Goal: Task Accomplishment & Management: Complete application form

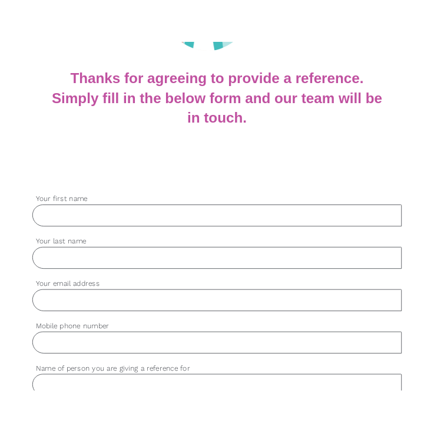
scroll to position [216, 0]
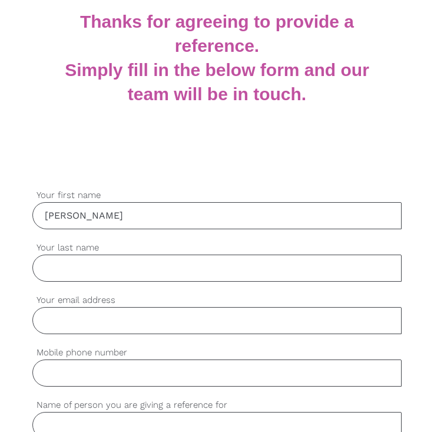
type input "[PERSON_NAME]"
type input "Kemboi"
type input "[EMAIL_ADDRESS][DOMAIN_NAME]"
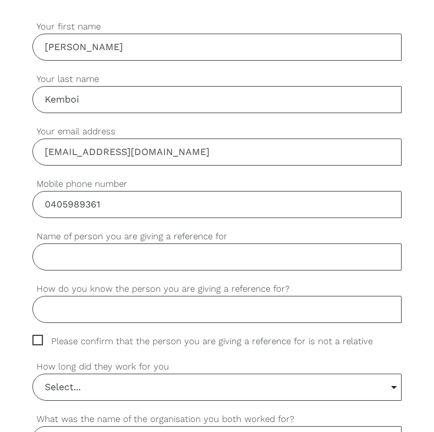
scroll to position [395, 0]
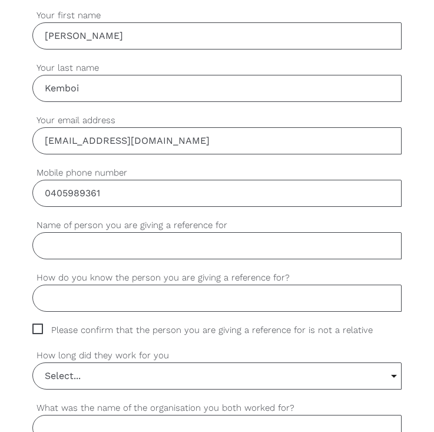
type input "0405989361"
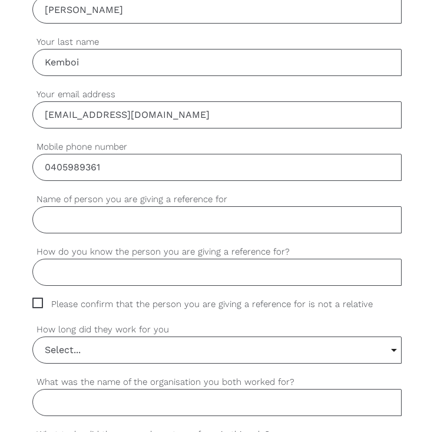
scroll to position [423, 0]
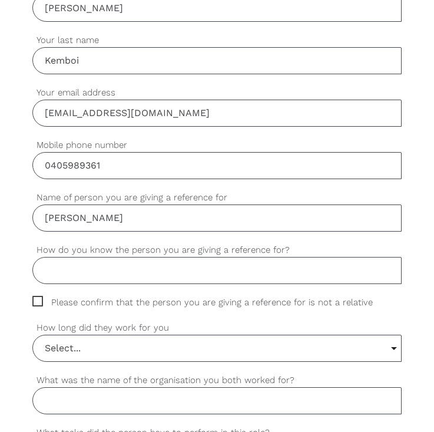
click at [121, 222] on input "[PERSON_NAME]" at bounding box center [216, 217] width 369 height 27
type input "L"
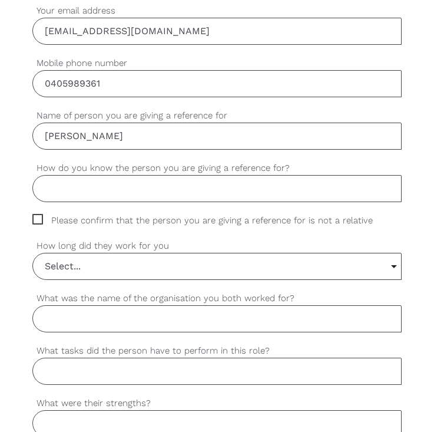
type input "[PERSON_NAME]"
click at [214, 183] on input "How do you know the person you are giving a reference for?" at bounding box center [216, 188] width 369 height 27
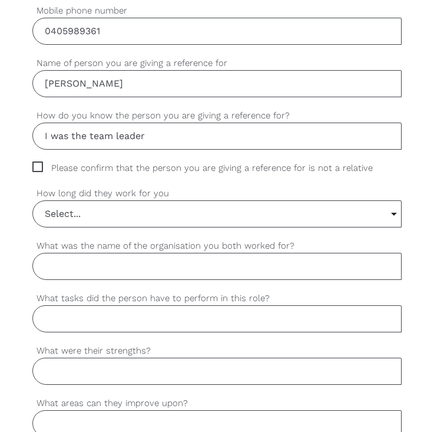
scroll to position [563, 0]
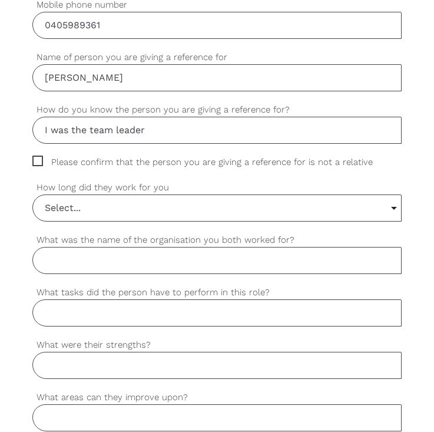
type input "I was the team leader"
click at [39, 161] on span "Please confirm that the person you are giving a reference for is not a relative" at bounding box center [213, 163] width 363 height 14
click at [39, 161] on input "Please confirm that the person you are giving a reference for is not a relative" at bounding box center [36, 160] width 8 height 8
checkbox input "true"
click at [65, 173] on div "settings Please confirm that the person you are giving a reference for is not a…" at bounding box center [216, 168] width 369 height 25
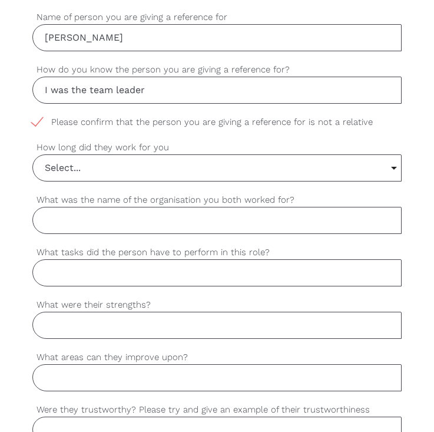
scroll to position [606, 0]
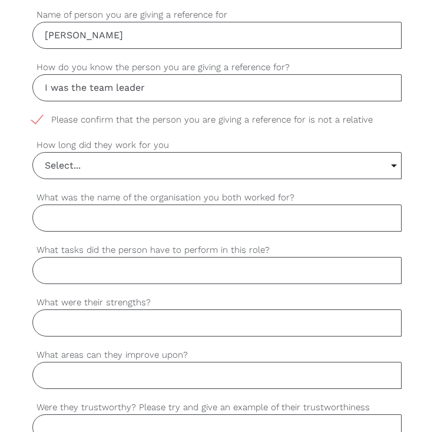
click at [256, 166] on input "Select..." at bounding box center [217, 166] width 368 height 26
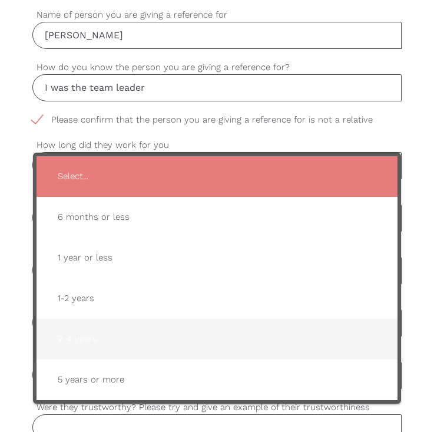
click at [78, 338] on span "2-4 years" at bounding box center [216, 339] width 337 height 29
type input "2-4 years"
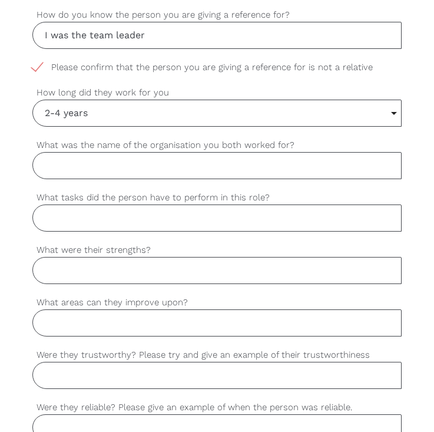
scroll to position [677, 0]
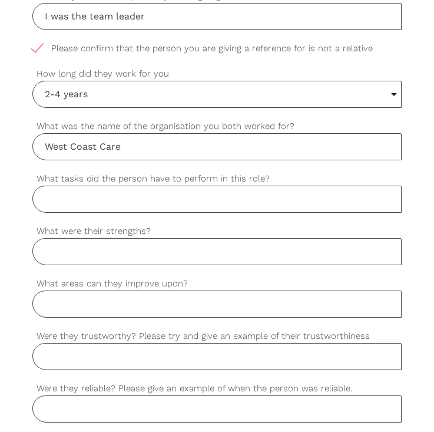
type input "West Coast Care"
click at [81, 195] on input "What tasks did the person have to perform in this role?" at bounding box center [216, 199] width 369 height 27
paste input "[PERSON_NAME] was responsible for delivering person- centred care and support t…"
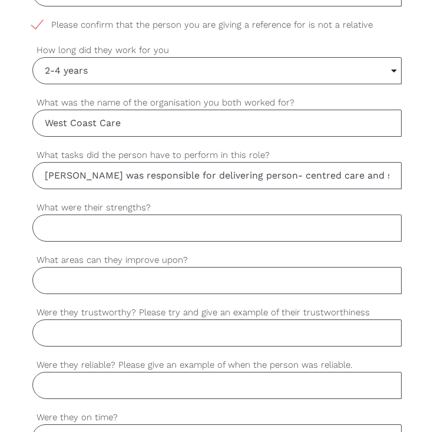
scroll to position [735, 0]
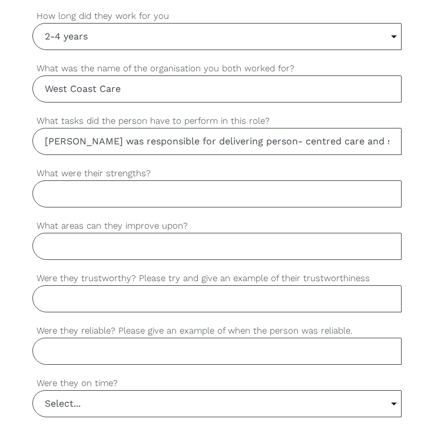
type input "[PERSON_NAME] was responsible for delivering person- centred care and support t…"
click at [80, 194] on input "What were their strengths?" at bounding box center [216, 193] width 369 height 27
paste input "She was an exceptionally compassionate and dedicated worker who always puts the…"
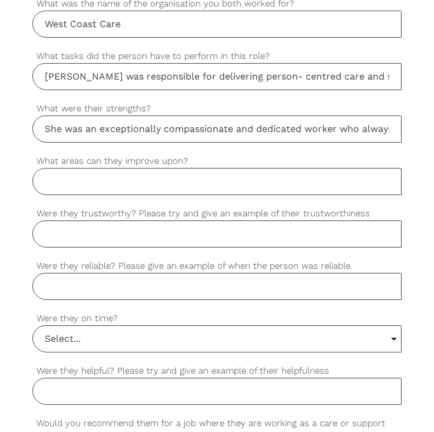
scroll to position [802, 0]
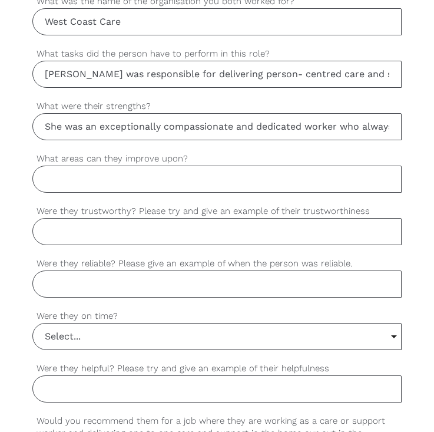
type input "She was an exceptionally compassionate and dedicated worker who always puts the…"
click at [59, 184] on input "What areas can they improve upon?" at bounding box center [216, 179] width 369 height 27
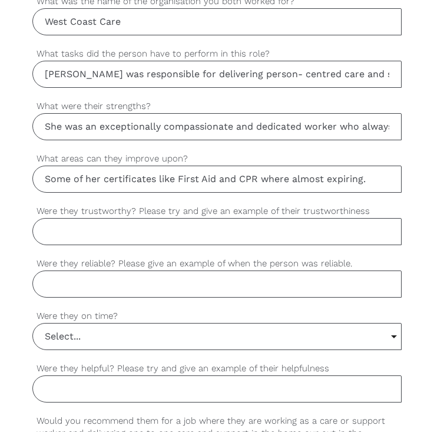
type input "Some of her certificates like First Aid and CPR where almost expiring."
click at [58, 230] on input "Were they trustworthy? Please try and give an example of their trustworthiness" at bounding box center [216, 231] width 369 height 27
paste input "She has consistently demonstrated a very high level of trustworthiness and prof…"
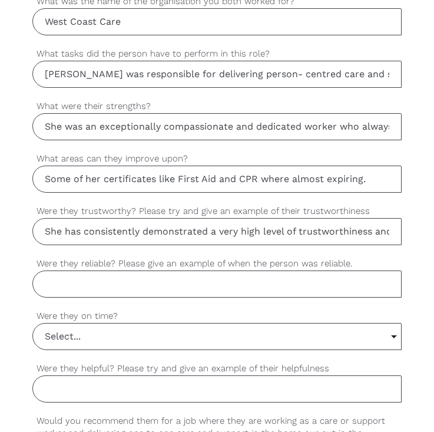
type input "She has consistently demonstrated a very high level of trustworthiness and prof…"
click at [47, 283] on input "Were they reliable? Please give an example of when the person was reliable." at bounding box center [216, 283] width 369 height 27
paste input "Mboya proved to be exceptionally reliable throughout her time at West Coast Car…"
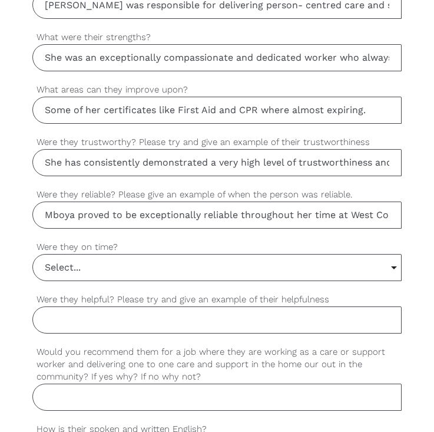
scroll to position [877, 0]
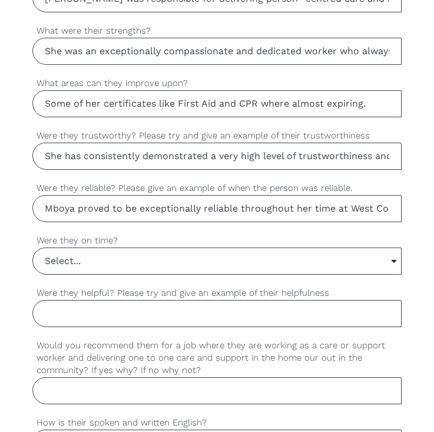
type input "Mboya proved to be exceptionally reliable throughout her time at West Coast Car…"
click at [72, 265] on input "Select..." at bounding box center [217, 261] width 368 height 26
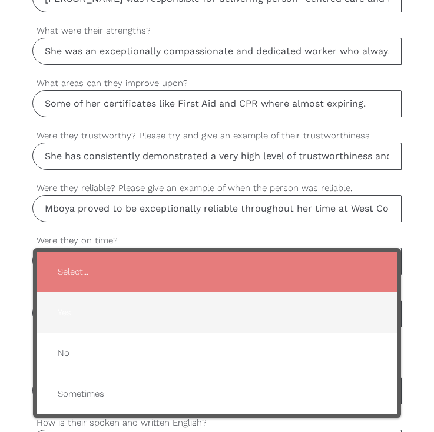
click at [71, 314] on span "Yes" at bounding box center [216, 312] width 337 height 29
type input "Yes"
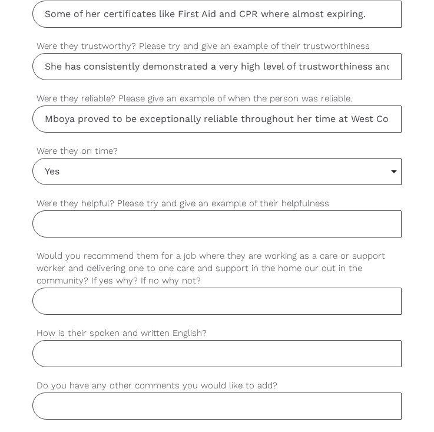
scroll to position [968, 0]
